Goal: Task Accomplishment & Management: Complete application form

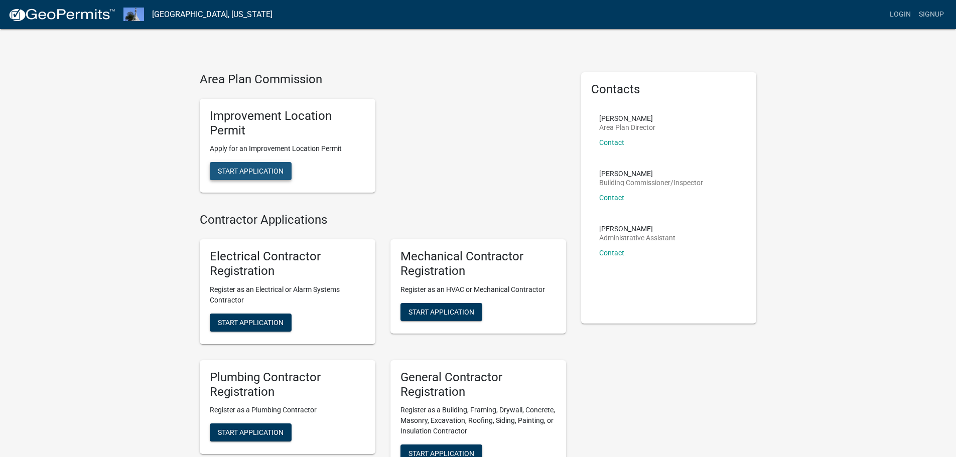
click at [229, 174] on span "Start Application" at bounding box center [251, 171] width 66 height 8
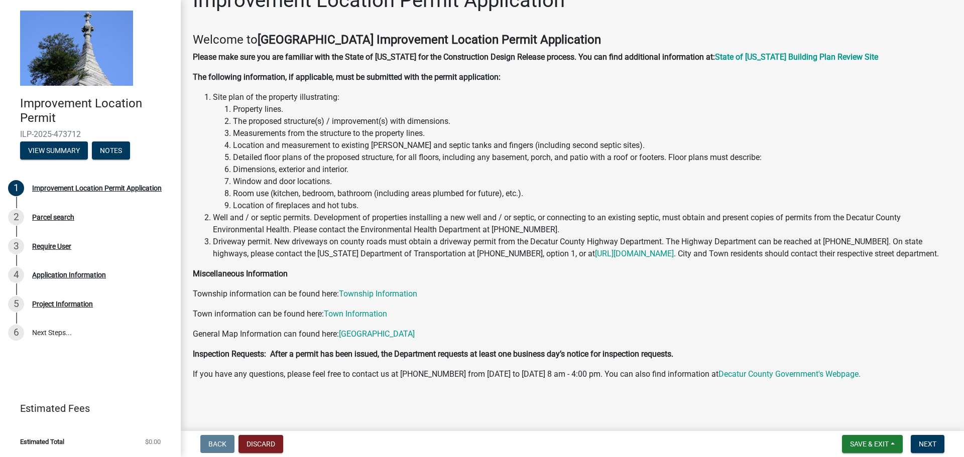
scroll to position [36, 0]
click at [923, 442] on span "Next" at bounding box center [927, 444] width 18 height 8
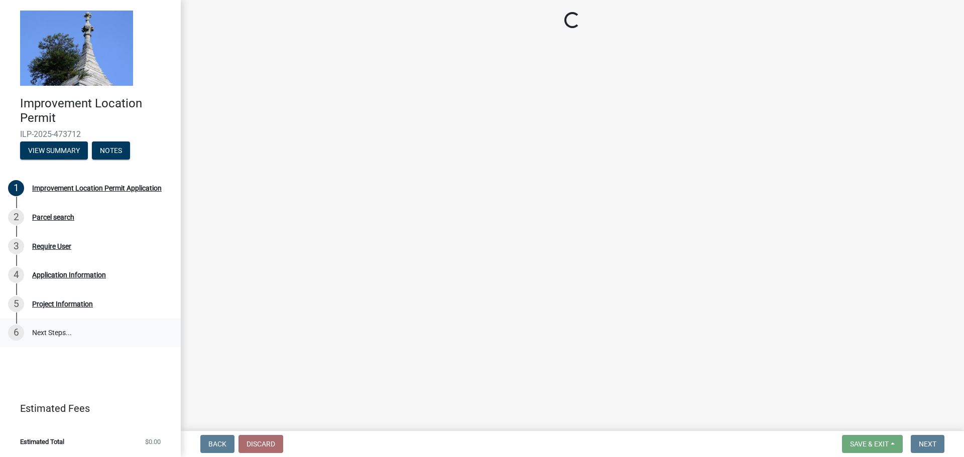
click at [50, 331] on link "6 Next Steps..." at bounding box center [90, 333] width 181 height 29
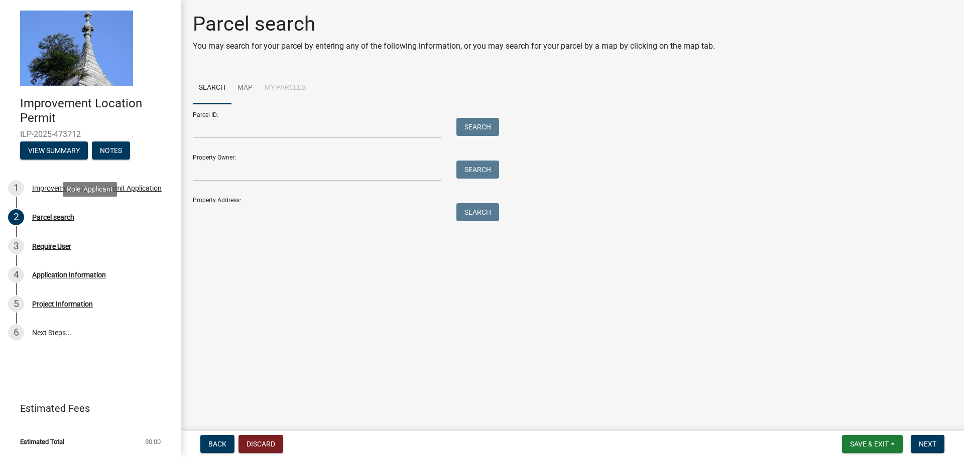
click at [53, 217] on div "Parcel search" at bounding box center [53, 217] width 42 height 7
click at [47, 247] on div "Require User" at bounding box center [51, 246] width 39 height 7
click at [50, 277] on div "Application Information" at bounding box center [69, 274] width 74 height 7
click at [49, 329] on link "6 Next Steps..." at bounding box center [90, 333] width 181 height 29
click at [928, 443] on span "Next" at bounding box center [927, 444] width 18 height 8
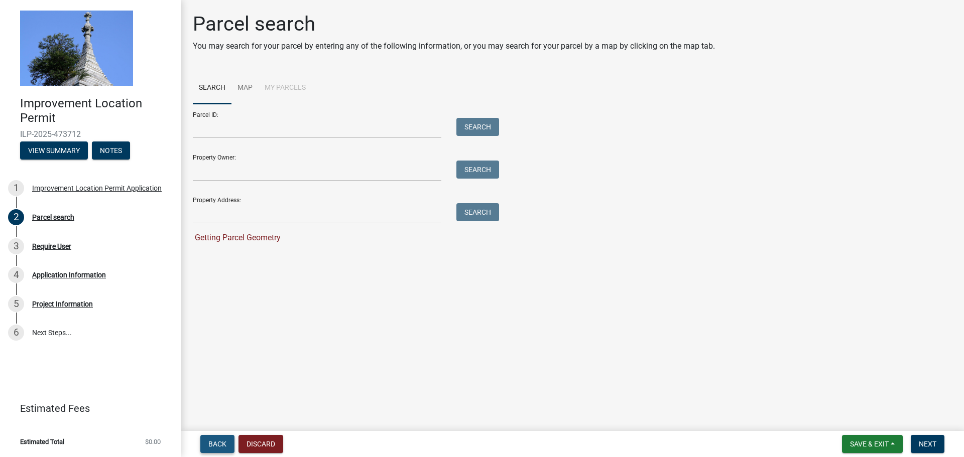
click at [214, 442] on span "Back" at bounding box center [217, 444] width 18 height 8
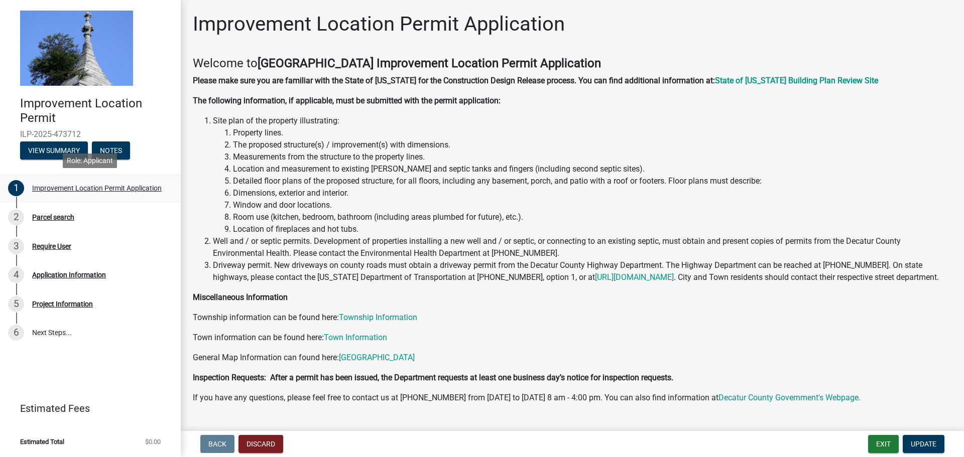
click at [60, 188] on div "Improvement Location Permit Application" at bounding box center [96, 188] width 129 height 7
click at [60, 152] on button "View Summary" at bounding box center [54, 151] width 68 height 18
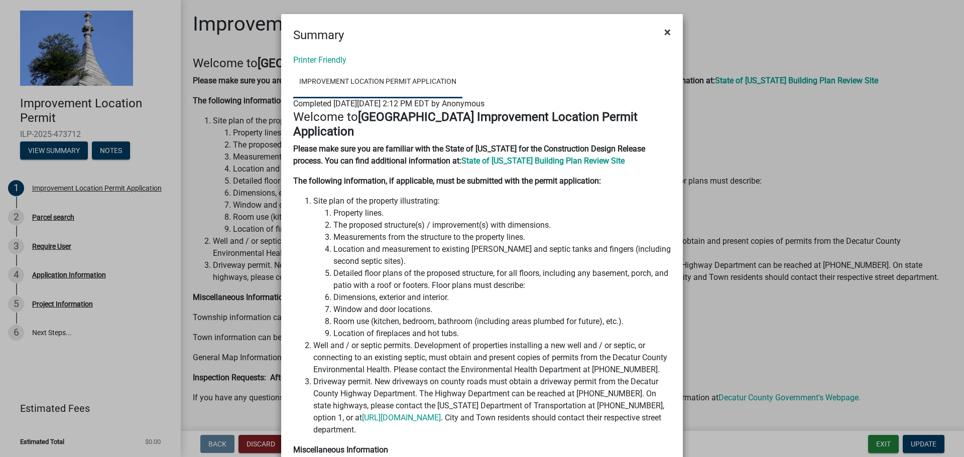
click at [658, 31] on button "×" at bounding box center [667, 32] width 23 height 28
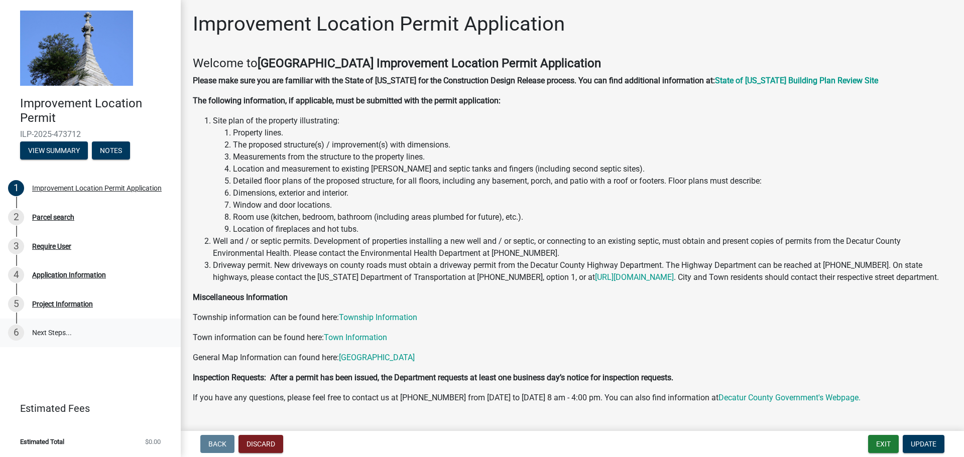
click at [63, 332] on link "6 Next Steps..." at bounding box center [90, 333] width 181 height 29
click at [51, 308] on div "Project Information" at bounding box center [62, 304] width 61 height 7
click at [71, 279] on div "Application Information" at bounding box center [69, 274] width 74 height 7
click at [57, 216] on div "Parcel search" at bounding box center [53, 217] width 42 height 7
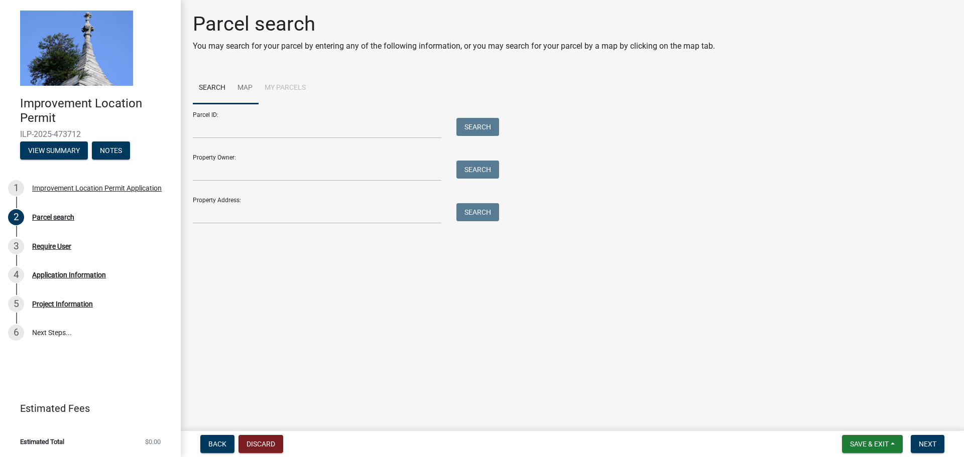
click at [248, 84] on link "Map" at bounding box center [244, 88] width 27 height 32
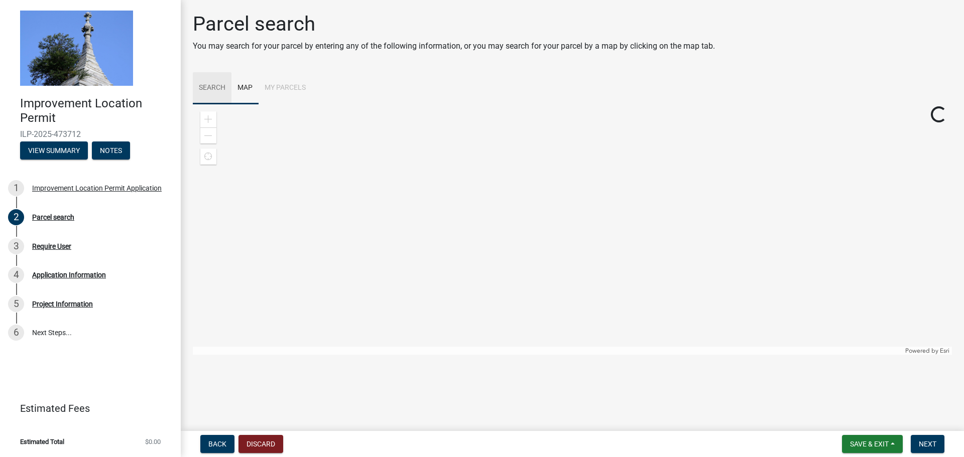
click at [215, 90] on link "Search" at bounding box center [212, 88] width 39 height 32
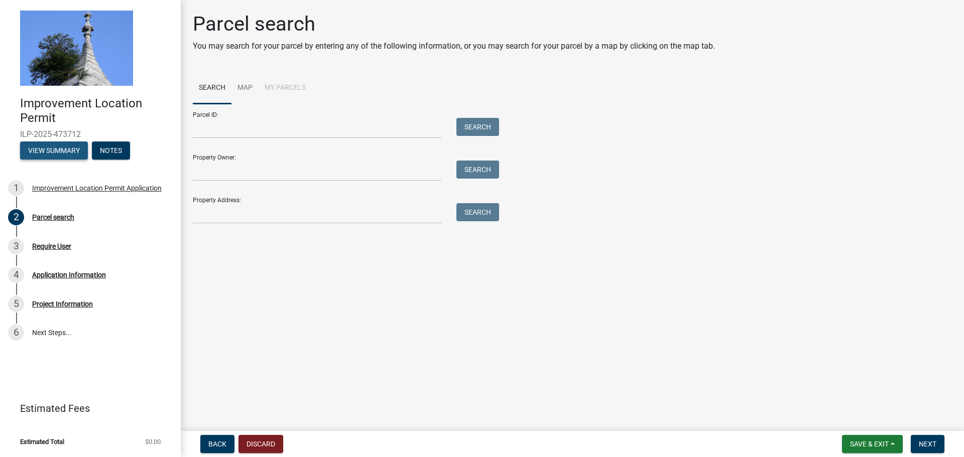
click at [82, 152] on button "View Summary" at bounding box center [54, 151] width 68 height 18
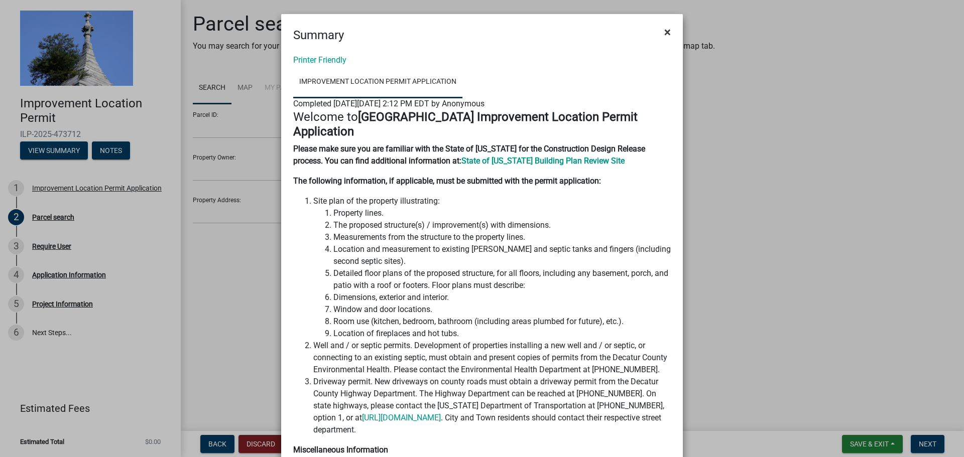
click at [664, 33] on span "×" at bounding box center [667, 32] width 7 height 14
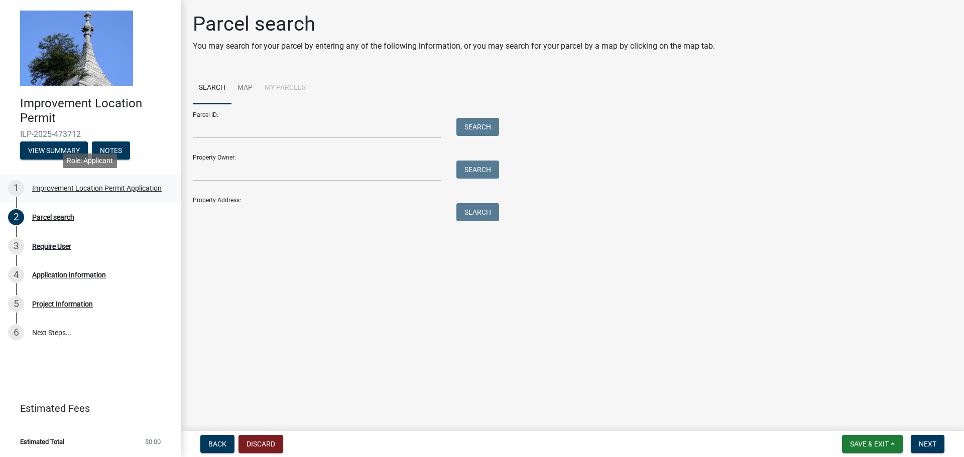
click at [101, 189] on div "Improvement Location Permit Application" at bounding box center [96, 188] width 129 height 7
